Goal: Information Seeking & Learning: Learn about a topic

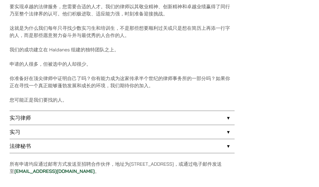
scroll to position [386, 0]
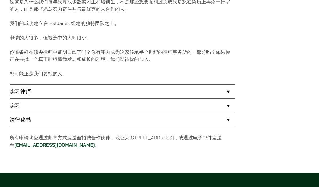
click at [62, 95] on link "实习律师" at bounding box center [122, 92] width 225 height 14
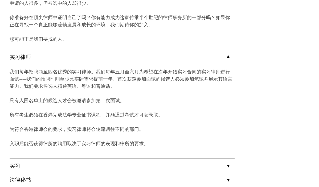
scroll to position [428, 0]
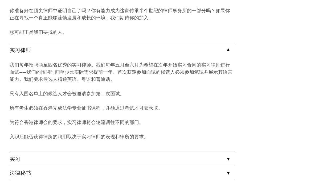
click at [34, 165] on link "实习" at bounding box center [122, 159] width 225 height 14
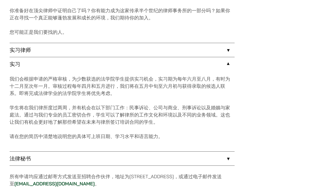
click at [55, 44] on link "实习律师" at bounding box center [122, 50] width 225 height 14
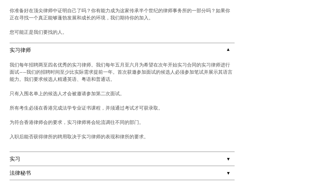
click at [50, 152] on link "实习" at bounding box center [122, 159] width 225 height 14
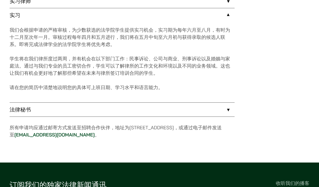
scroll to position [476, 0]
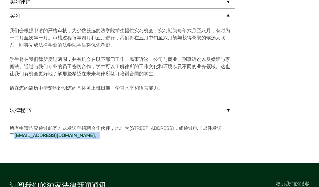
drag, startPoint x: 97, startPoint y: 138, endPoint x: 43, endPoint y: 138, distance: 54.3
click at [43, 138] on p "所有申请均应通过邮寄方式发送至招聘合作伙伴，地址为[STREET_ADDRESS]，或通过电子邮件发送至 [EMAIL_ADDRESS][DOMAIN_NAM…" at bounding box center [122, 132] width 225 height 14
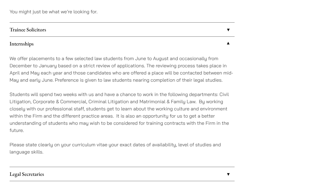
scroll to position [455, 0]
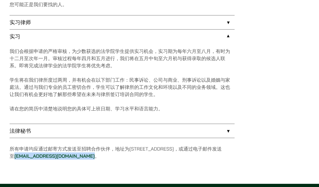
click at [194, 89] on font "学生将在我们律所度过两周，并有机会在以下部门工作：民事诉讼、公司与商业、刑事诉讼以及婚姻与家庭法。通过与我们专业的员工密切合作，学生可以了解律所的工作文化和环…" at bounding box center [120, 87] width 220 height 20
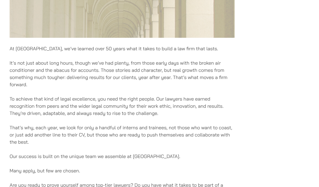
scroll to position [0, 0]
